Goal: Task Accomplishment & Management: Manage account settings

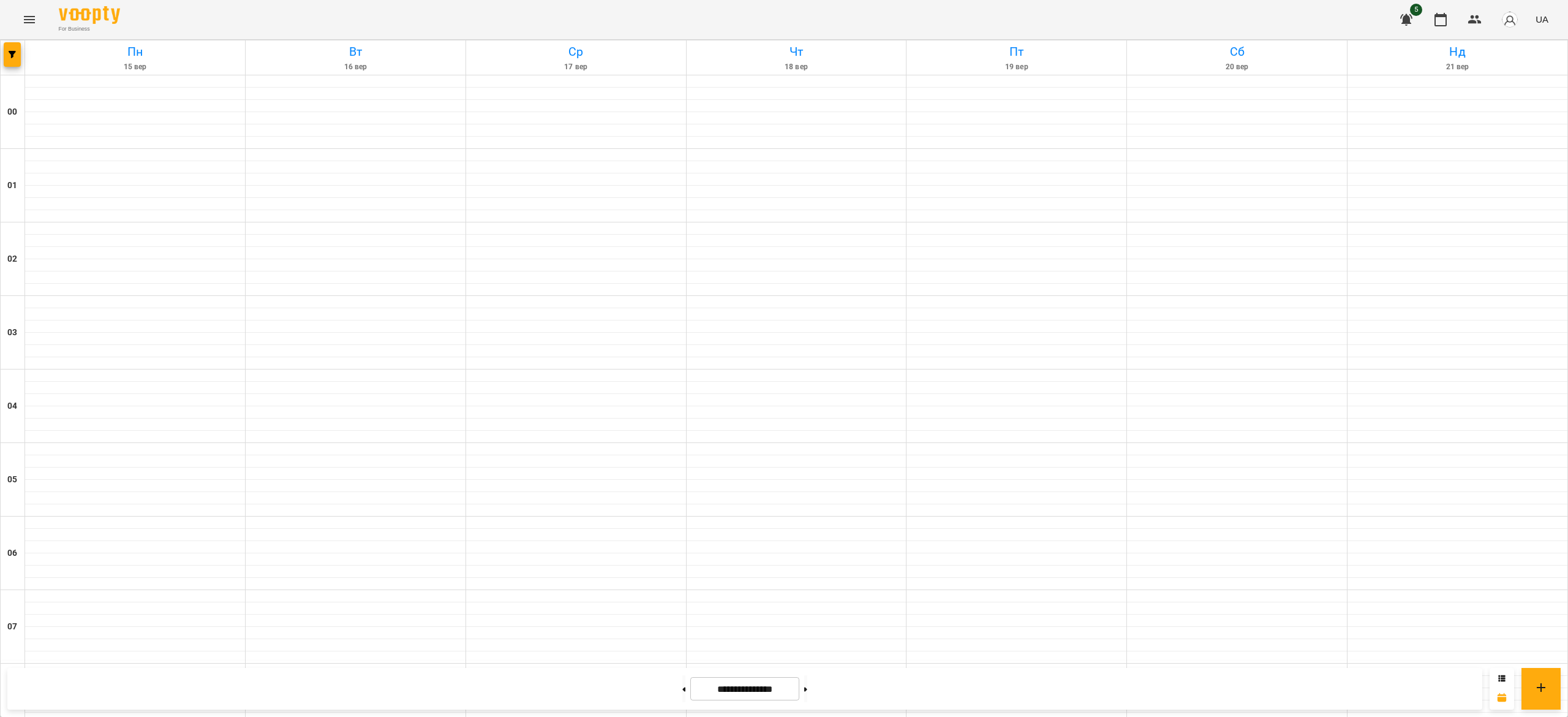
scroll to position [886, 0]
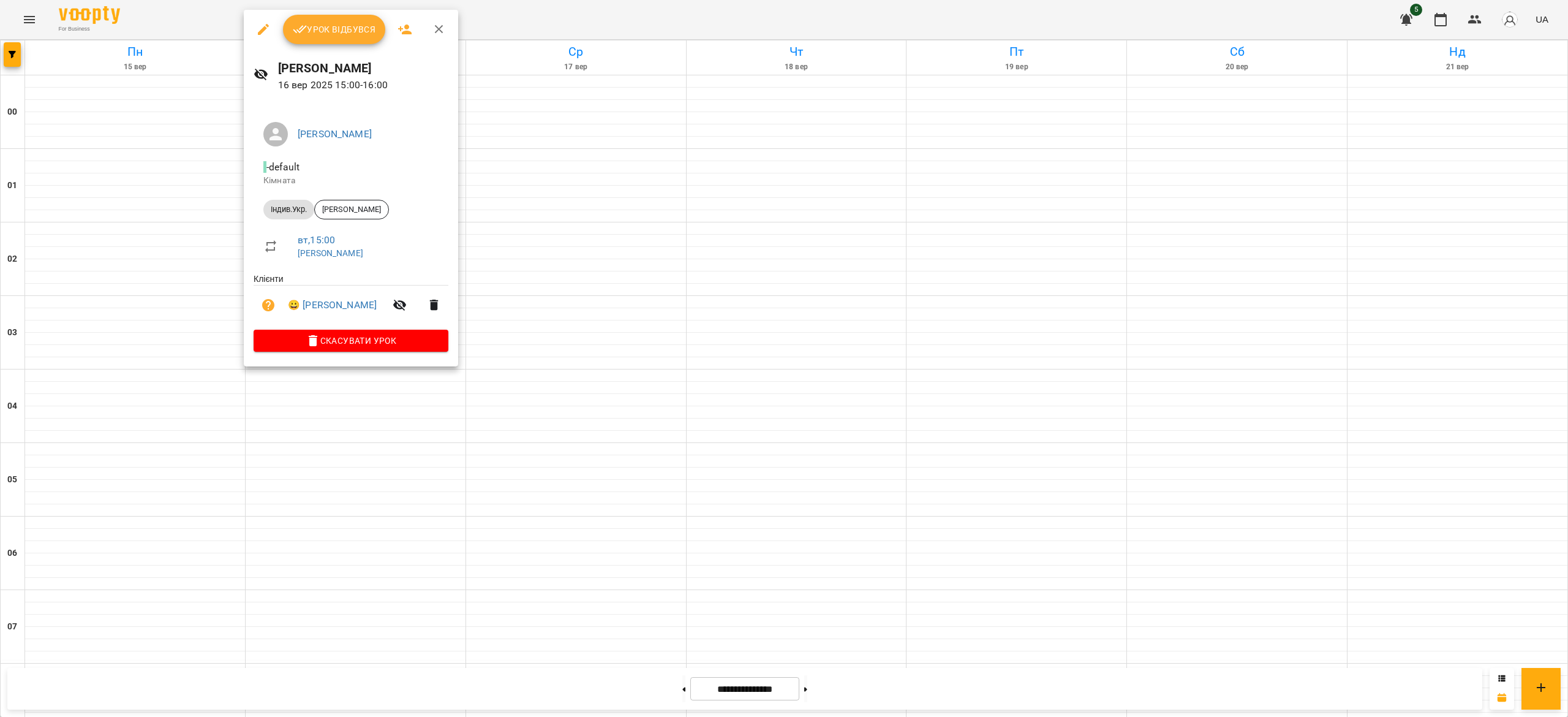
click at [331, 30] on span "Урок відбувся" at bounding box center [334, 29] width 84 height 14
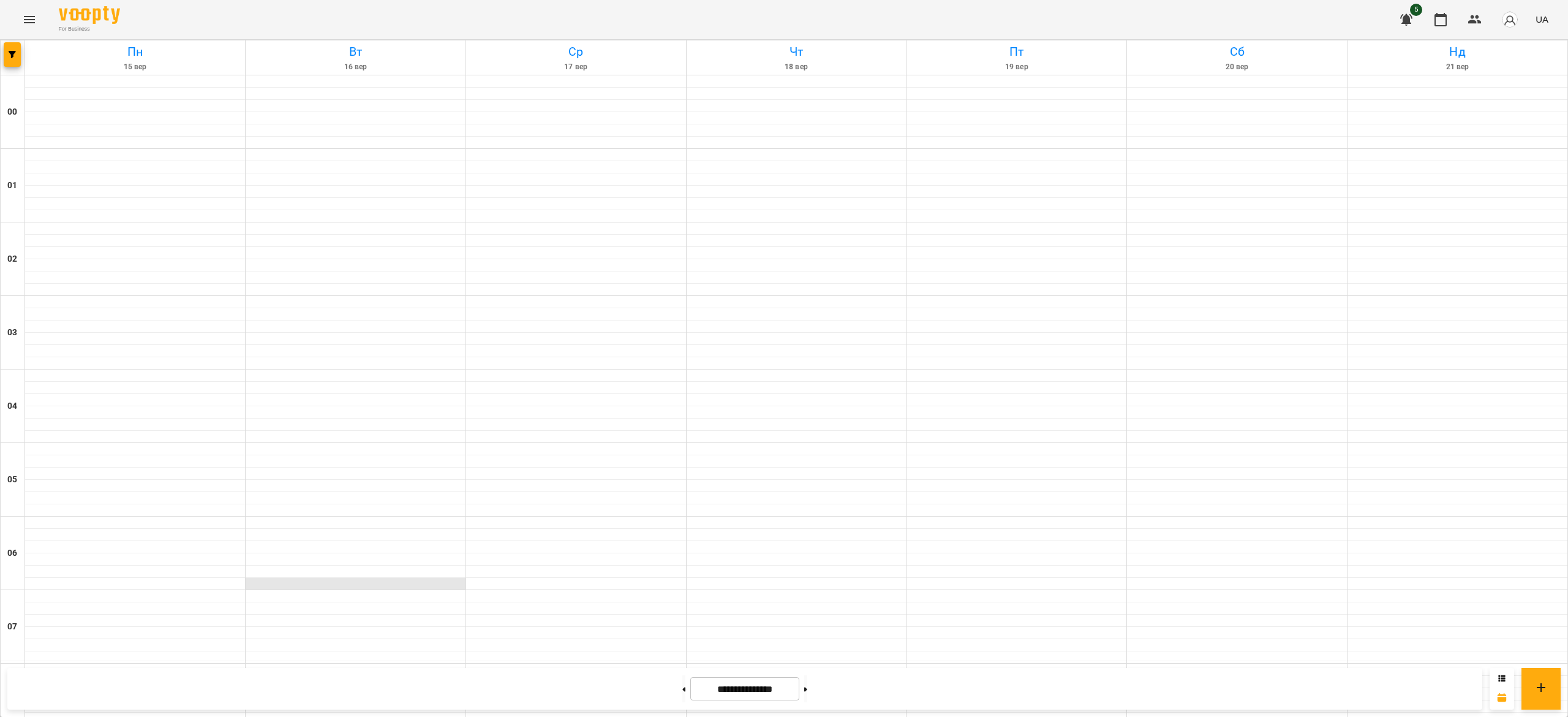
scroll to position [881, 0]
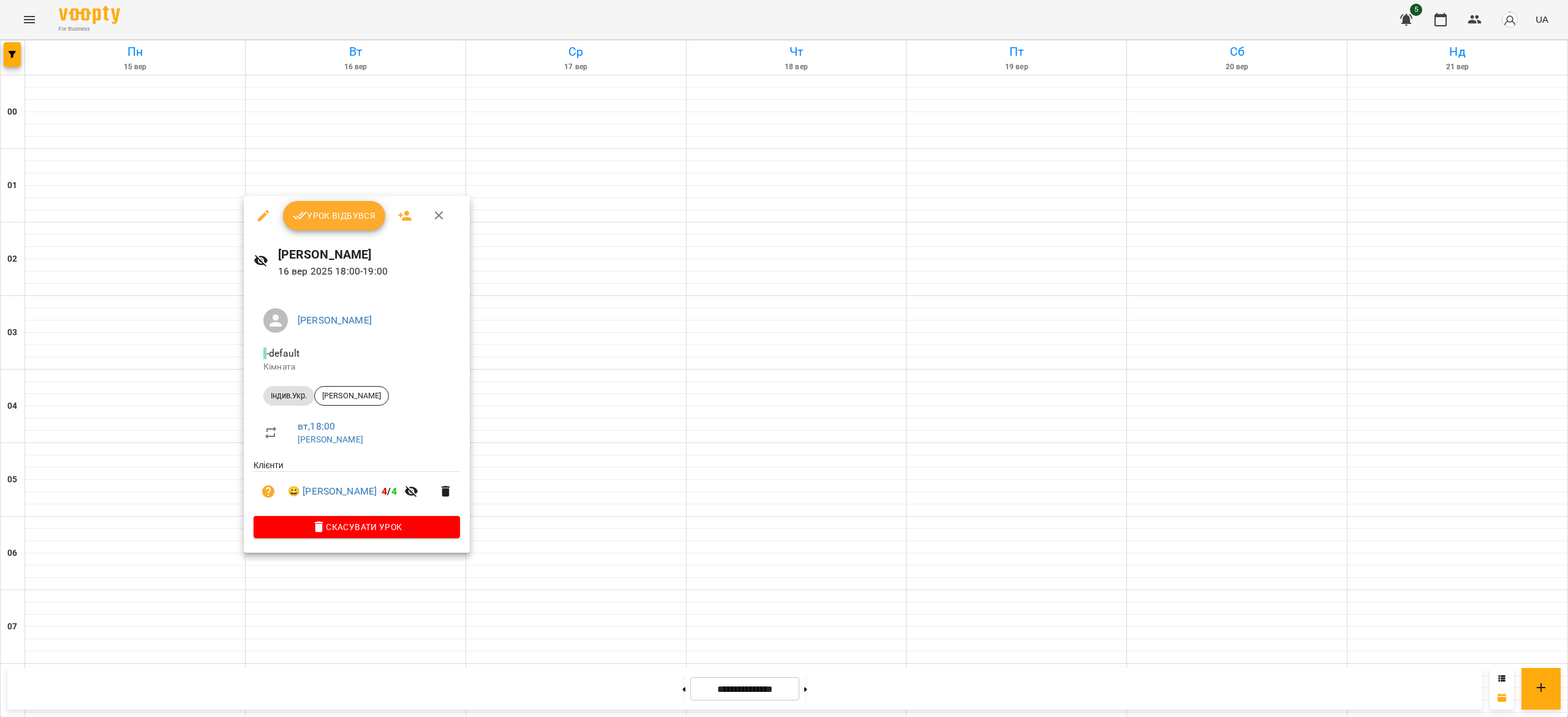
click at [334, 224] on button "Урок відбувся" at bounding box center [334, 215] width 103 height 30
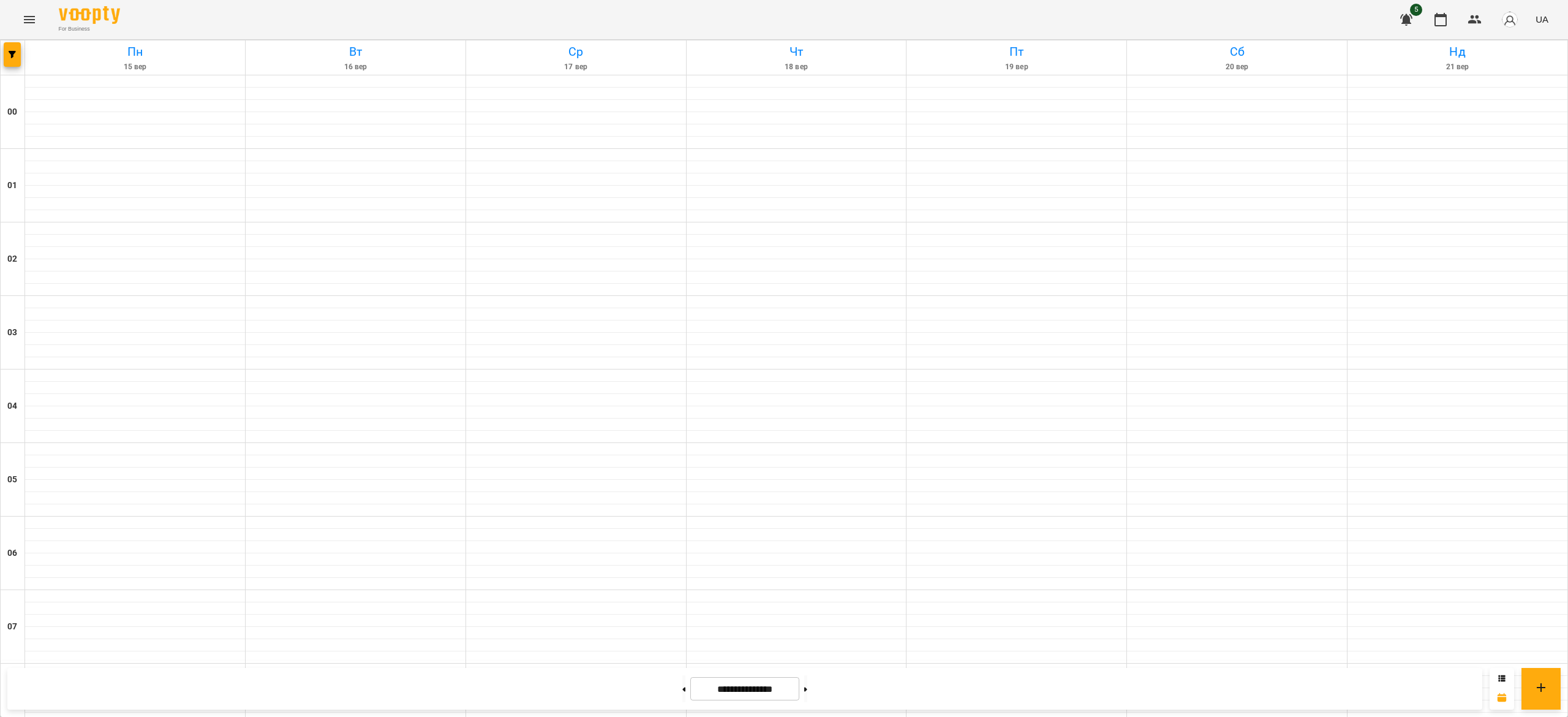
scroll to position [614, 0]
